Goal: Task Accomplishment & Management: Use online tool/utility

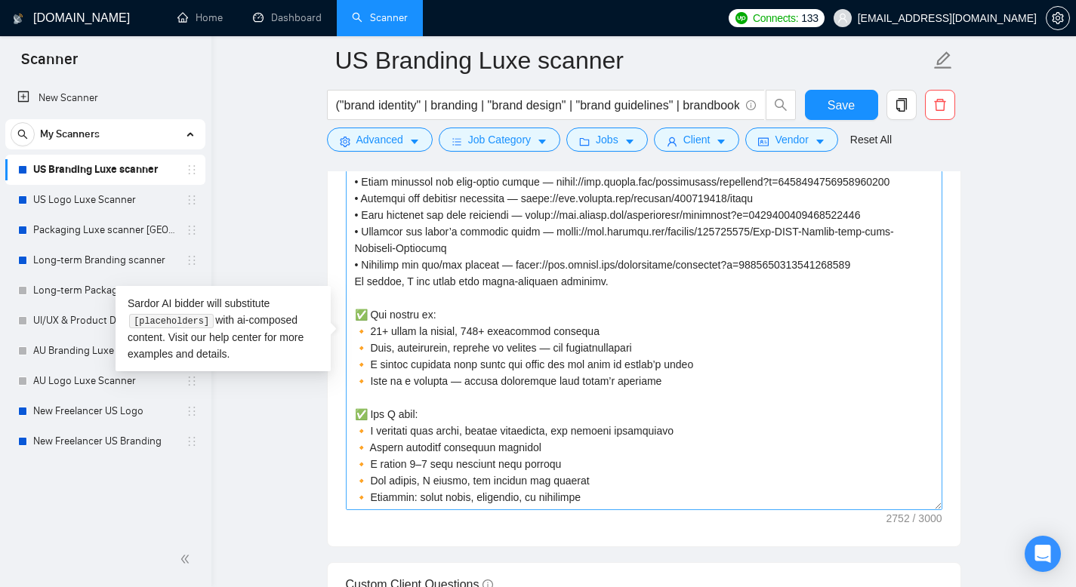
scroll to position [498, 0]
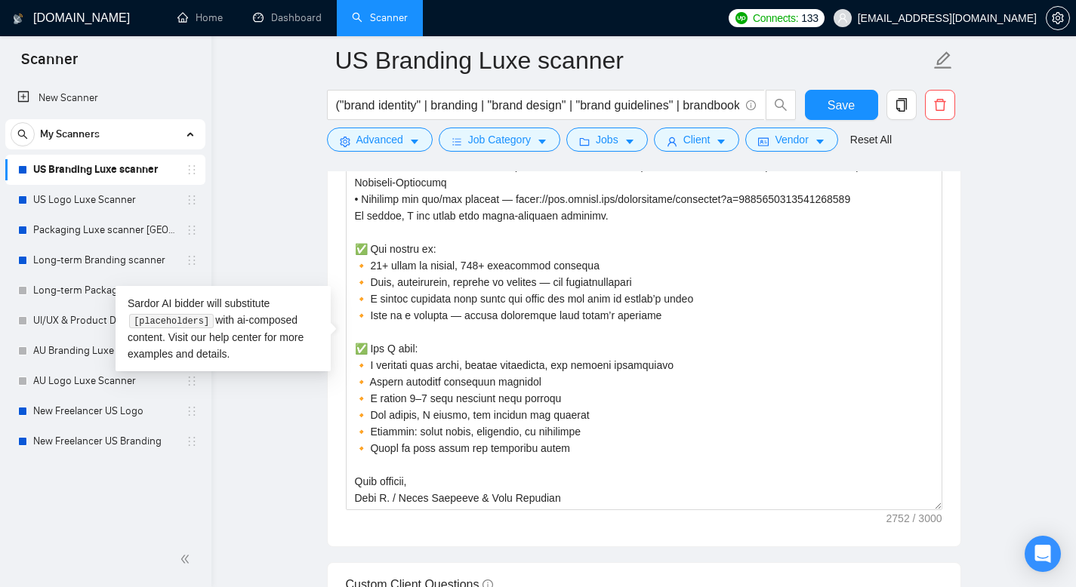
drag, startPoint x: 357, startPoint y: 249, endPoint x: 577, endPoint y: 515, distance: 344.8
click at [577, 515] on div "Cover letter template:" at bounding box center [644, 338] width 633 height 417
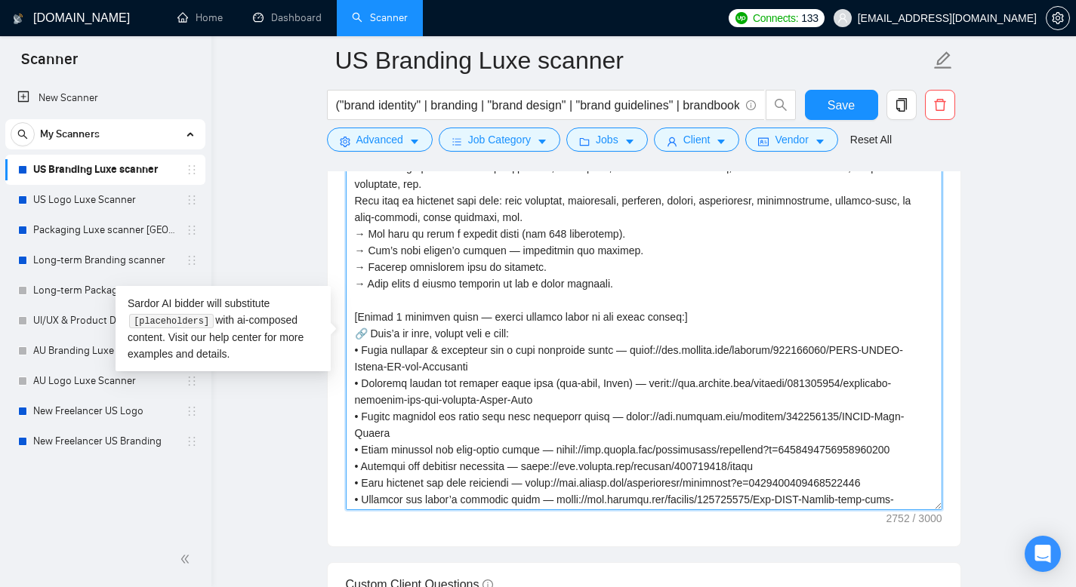
scroll to position [0, 0]
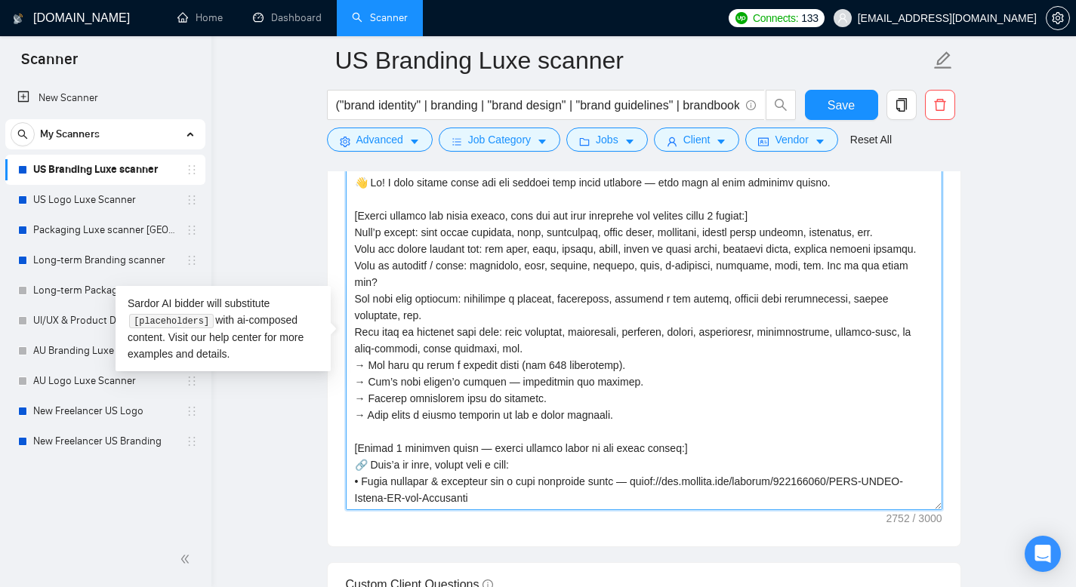
drag, startPoint x: 808, startPoint y: 187, endPoint x: 339, endPoint y: 186, distance: 469.5
click at [339, 186] on div "Cover letter template:" at bounding box center [644, 338] width 633 height 417
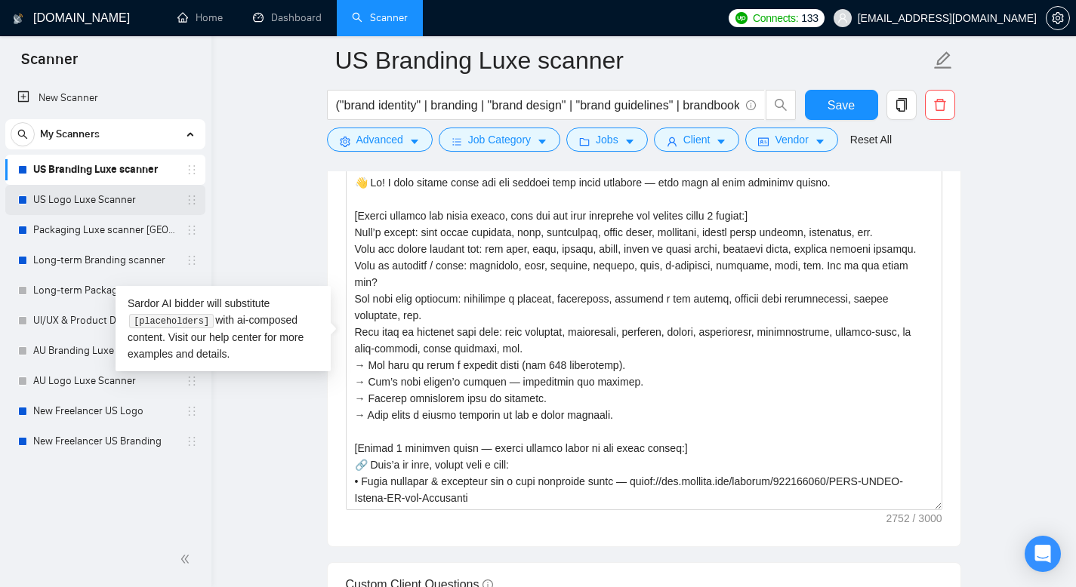
click at [99, 205] on link "US Logo Luxe Scanner" at bounding box center [104, 200] width 143 height 30
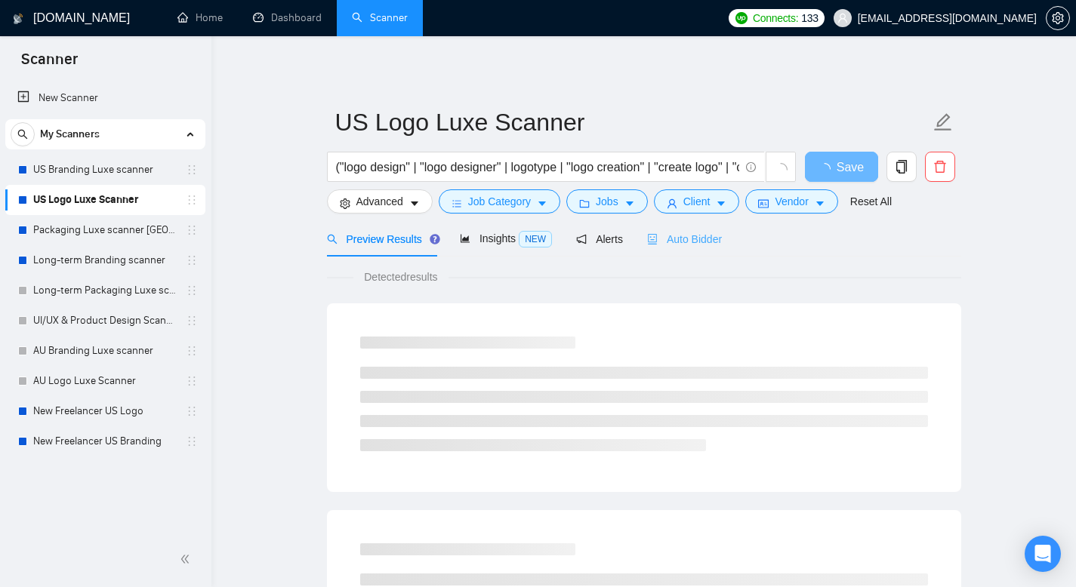
click at [681, 229] on div "Auto Bidder" at bounding box center [684, 238] width 75 height 35
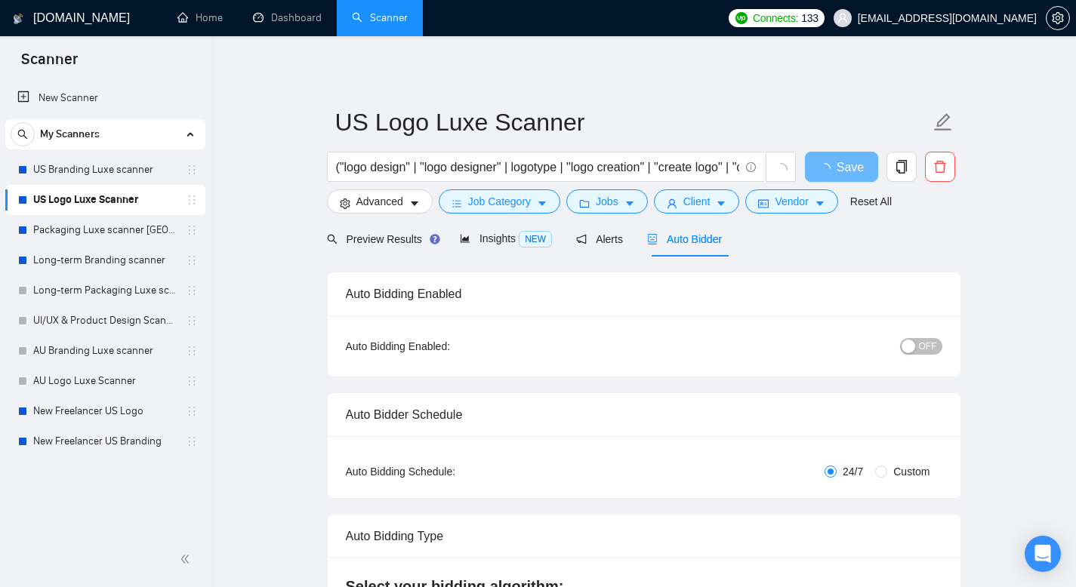
scroll to position [44, 0]
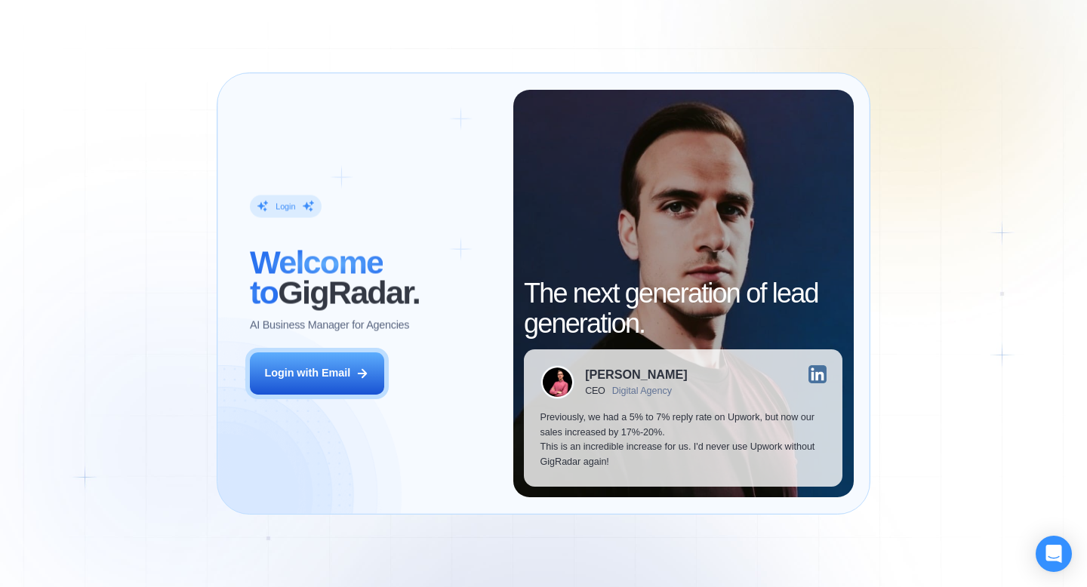
click at [403, 382] on div "Login ‍ Welcome to GigRadar. AI Business Manager for Agencies Login with Email" at bounding box center [372, 294] width 279 height 408
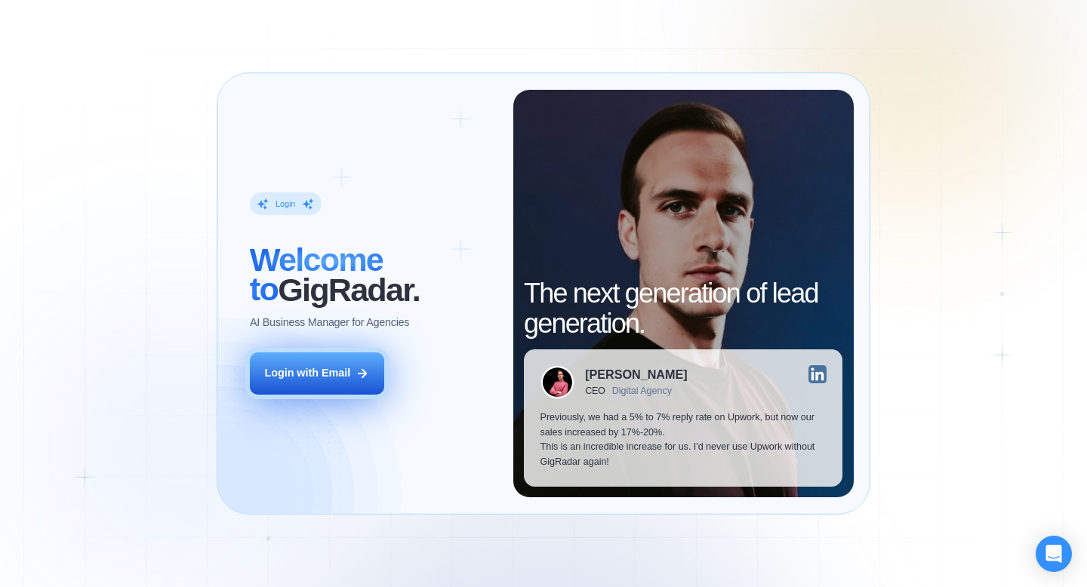
click at [346, 382] on button "Login with Email" at bounding box center [317, 374] width 134 height 42
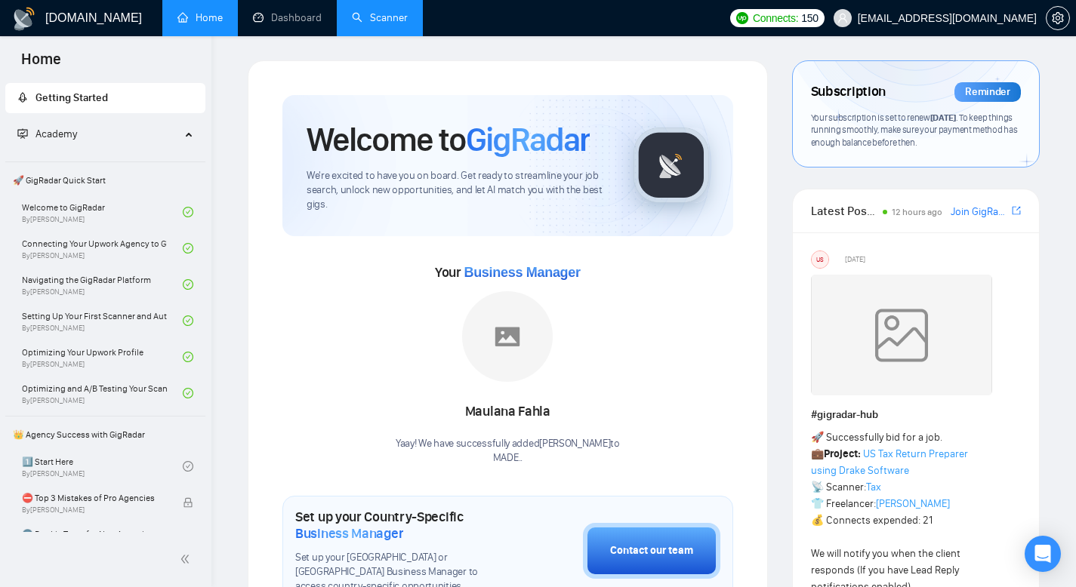
click at [360, 22] on link "Scanner" at bounding box center [380, 17] width 56 height 13
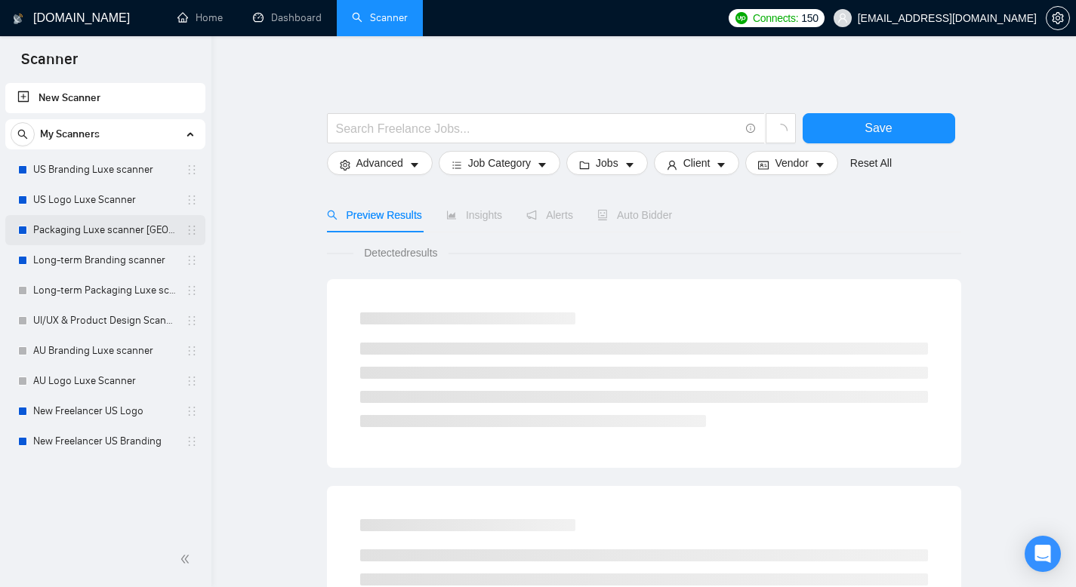
click at [117, 222] on link "Packaging Luxe scanner [GEOGRAPHIC_DATA]" at bounding box center [104, 230] width 143 height 30
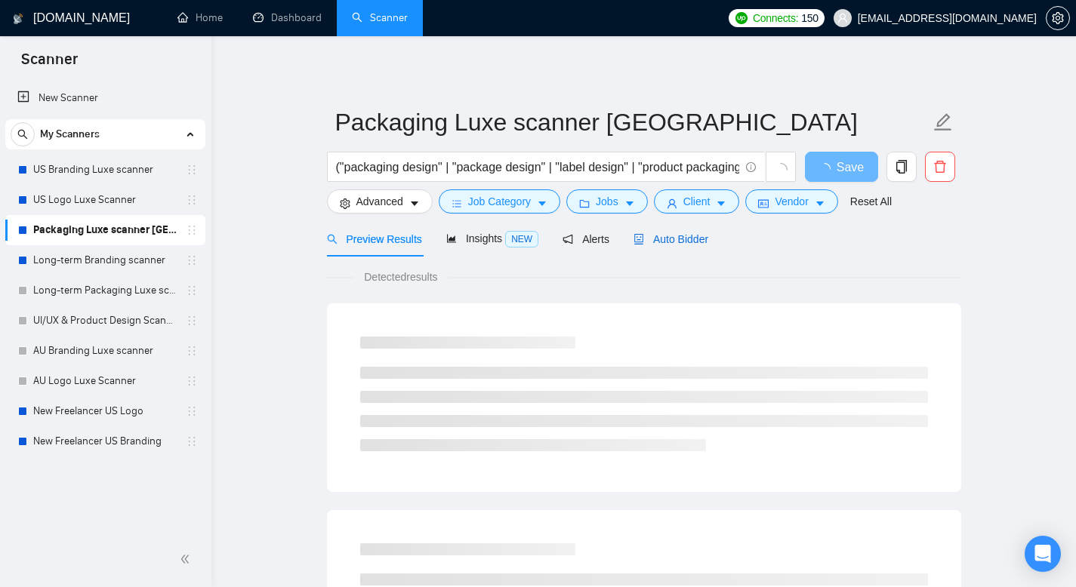
click at [702, 242] on span "Auto Bidder" at bounding box center [670, 239] width 75 height 12
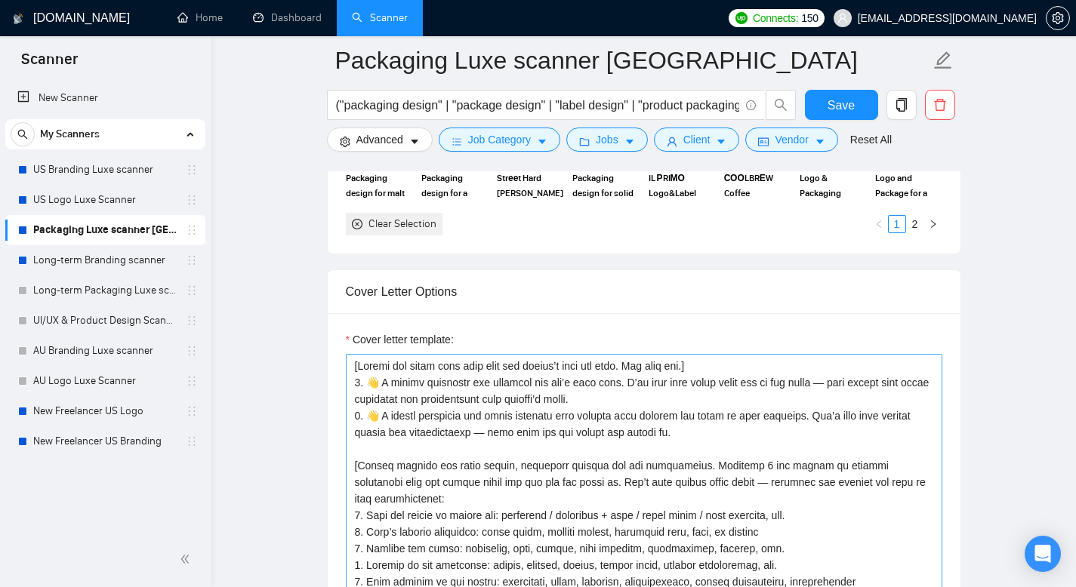
scroll to position [1628, 0]
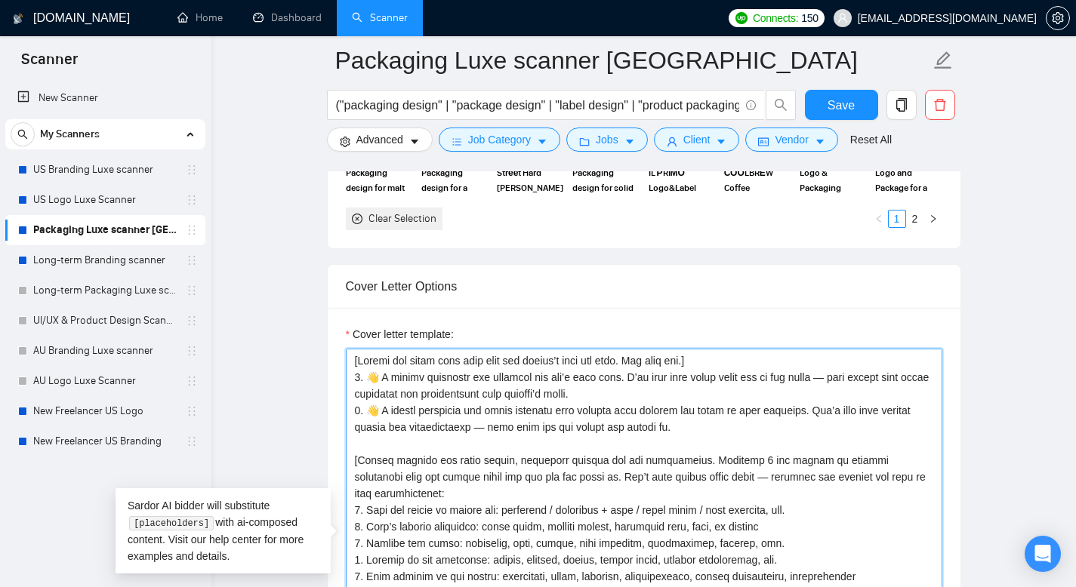
drag, startPoint x: 646, startPoint y: 451, endPoint x: 365, endPoint y: 438, distance: 281.1
click at [365, 438] on textarea "Cover letter template:" at bounding box center [644, 519] width 596 height 340
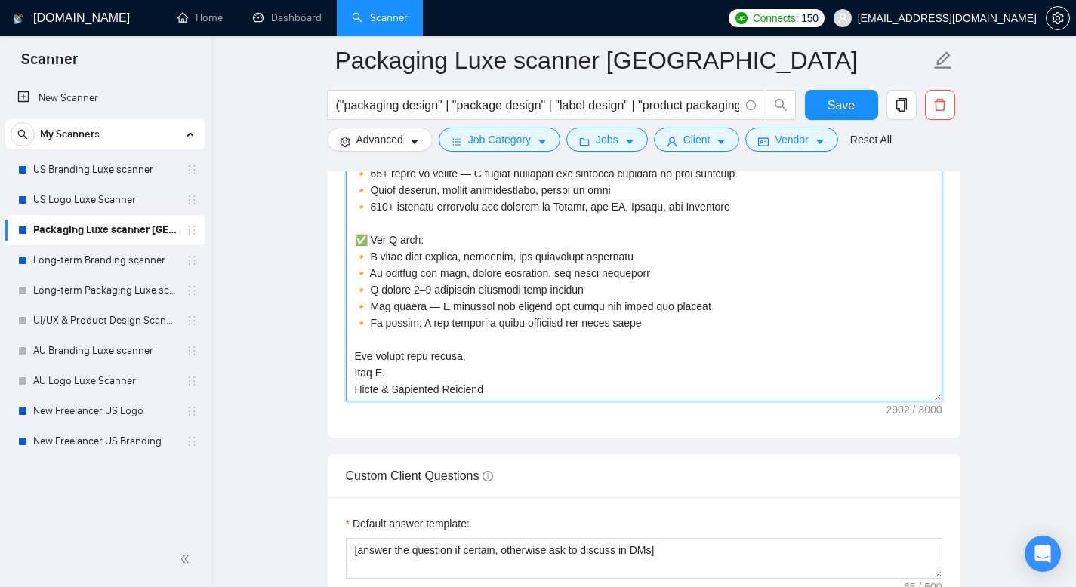
scroll to position [1917, 0]
drag, startPoint x: 356, startPoint y: 375, endPoint x: 493, endPoint y: 419, distance: 144.2
click at [493, 399] on textarea "Cover letter template:" at bounding box center [644, 230] width 596 height 340
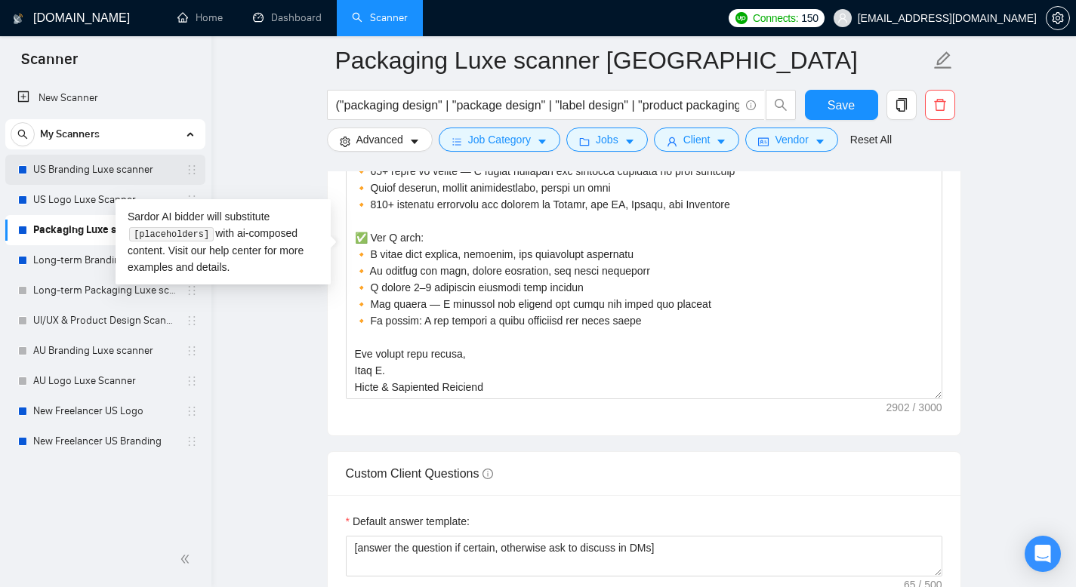
click at [112, 165] on link "US Branding Luxe scanner" at bounding box center [104, 170] width 143 height 30
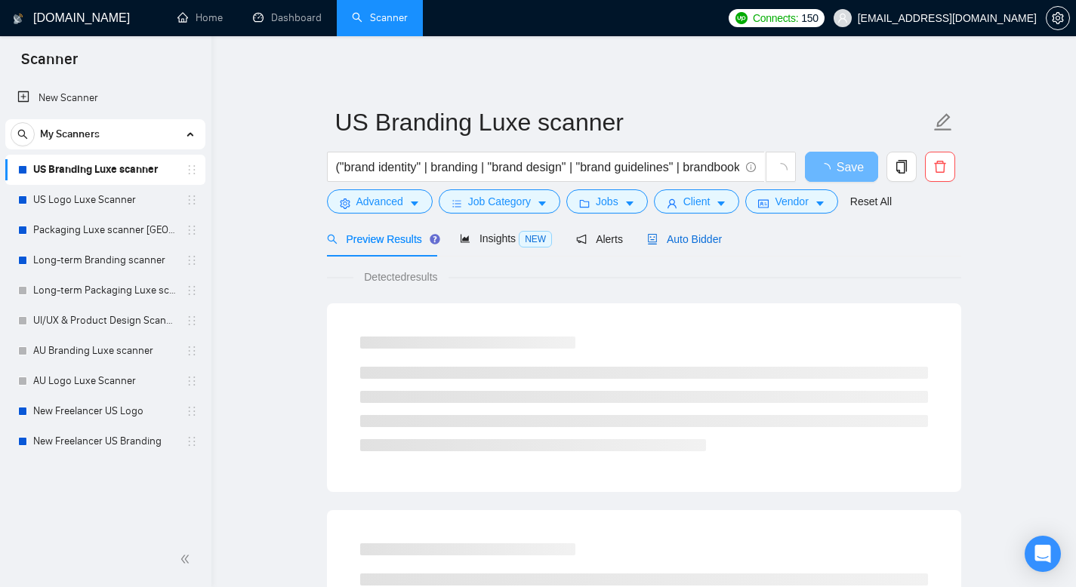
click at [704, 234] on span "Auto Bidder" at bounding box center [684, 239] width 75 height 12
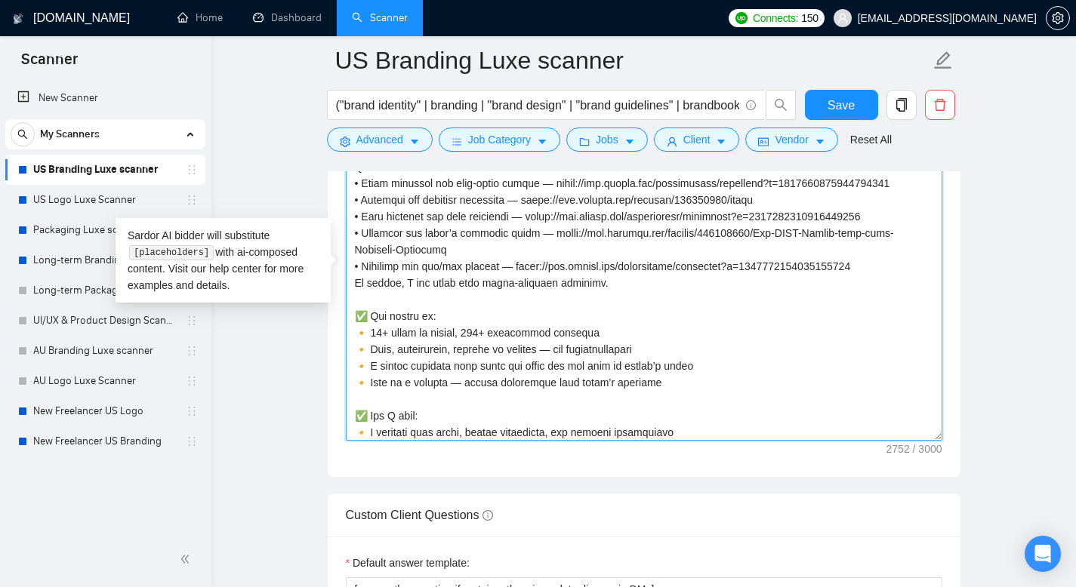
scroll to position [337, 0]
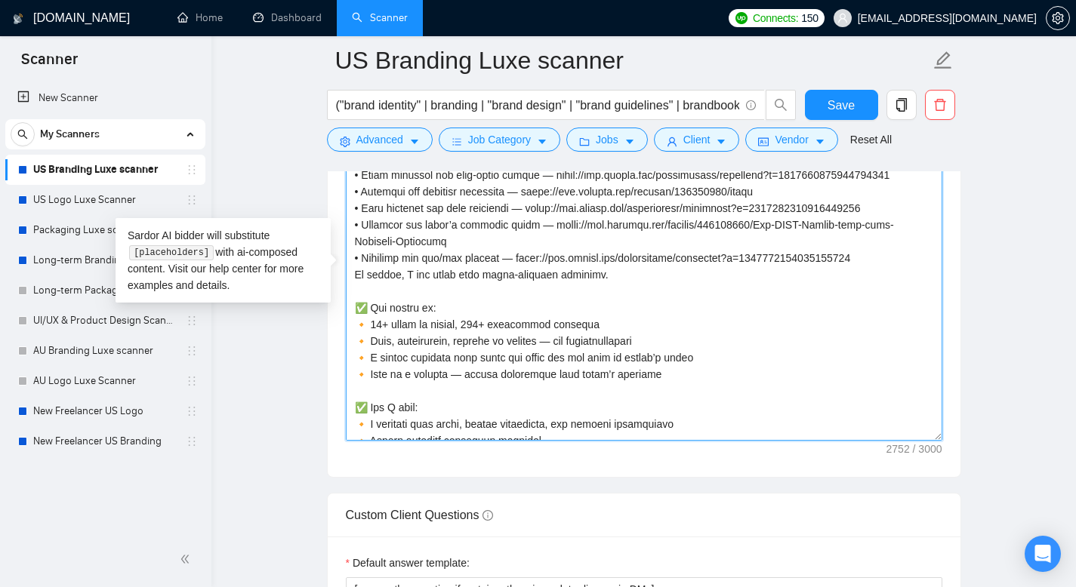
drag, startPoint x: 357, startPoint y: 199, endPoint x: 610, endPoint y: 325, distance: 282.2
click at [610, 325] on textarea "Cover letter template:" at bounding box center [644, 271] width 596 height 340
